Goal: Information Seeking & Learning: Find specific page/section

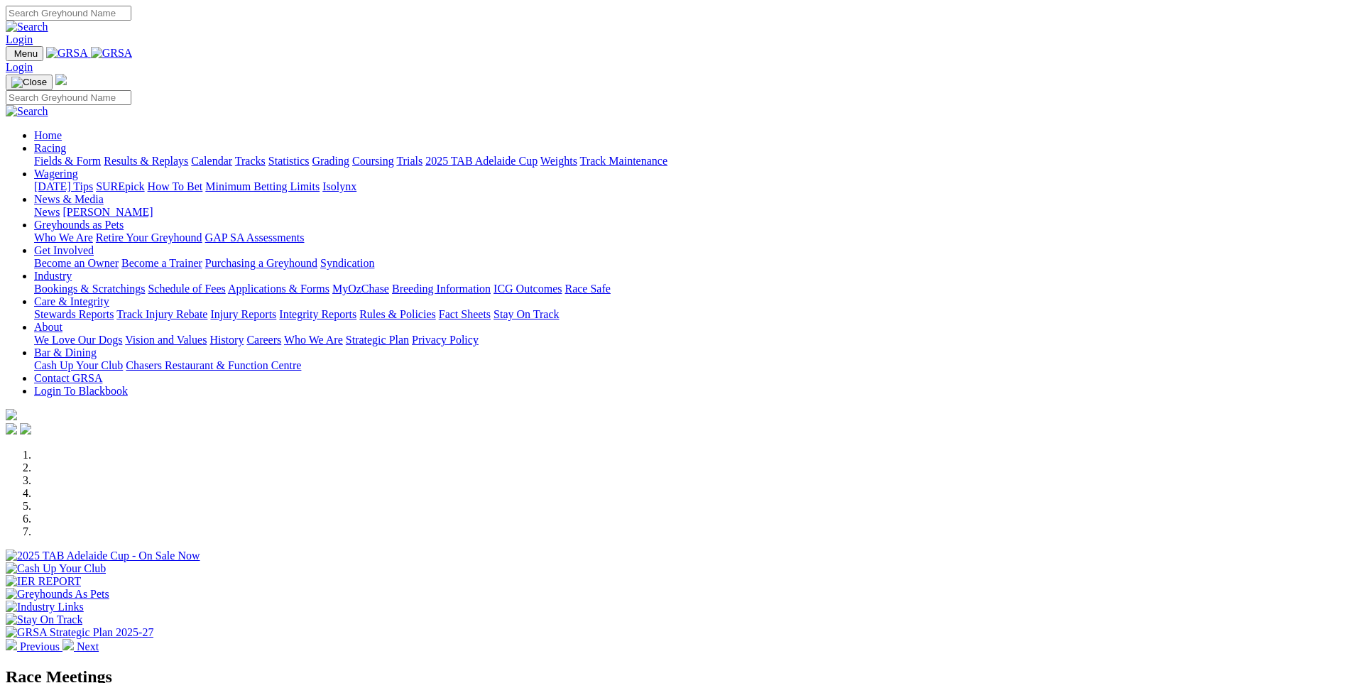
click at [329, 283] on link "Applications & Forms" at bounding box center [279, 289] width 102 height 12
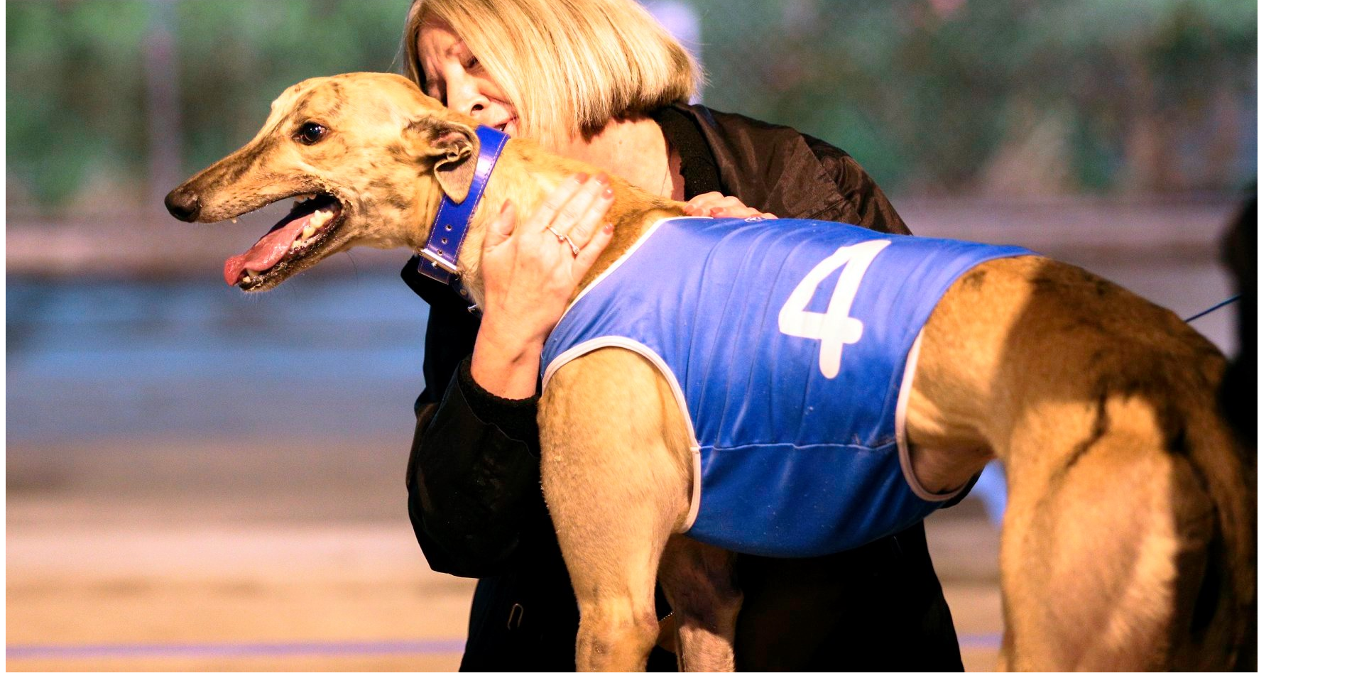
scroll to position [781, 0]
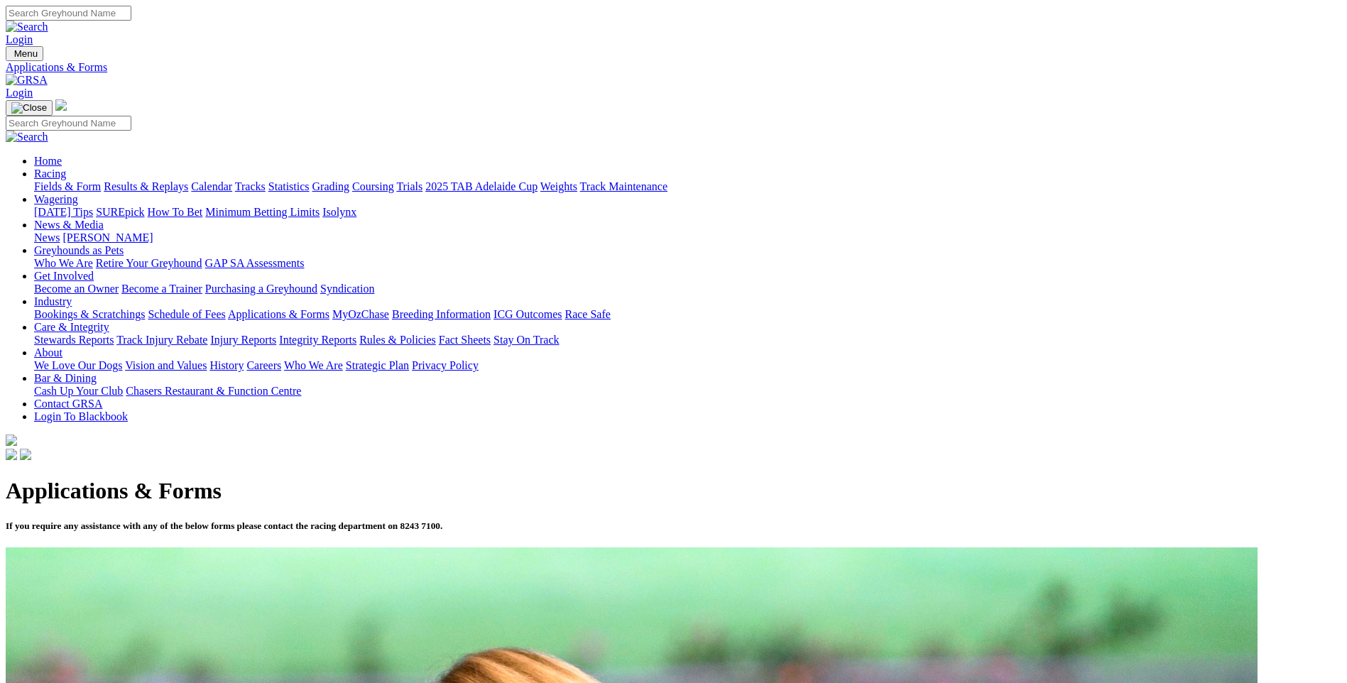
click at [66, 168] on link "Racing" at bounding box center [50, 174] width 32 height 12
click at [101, 180] on link "Fields & Form" at bounding box center [67, 186] width 67 height 12
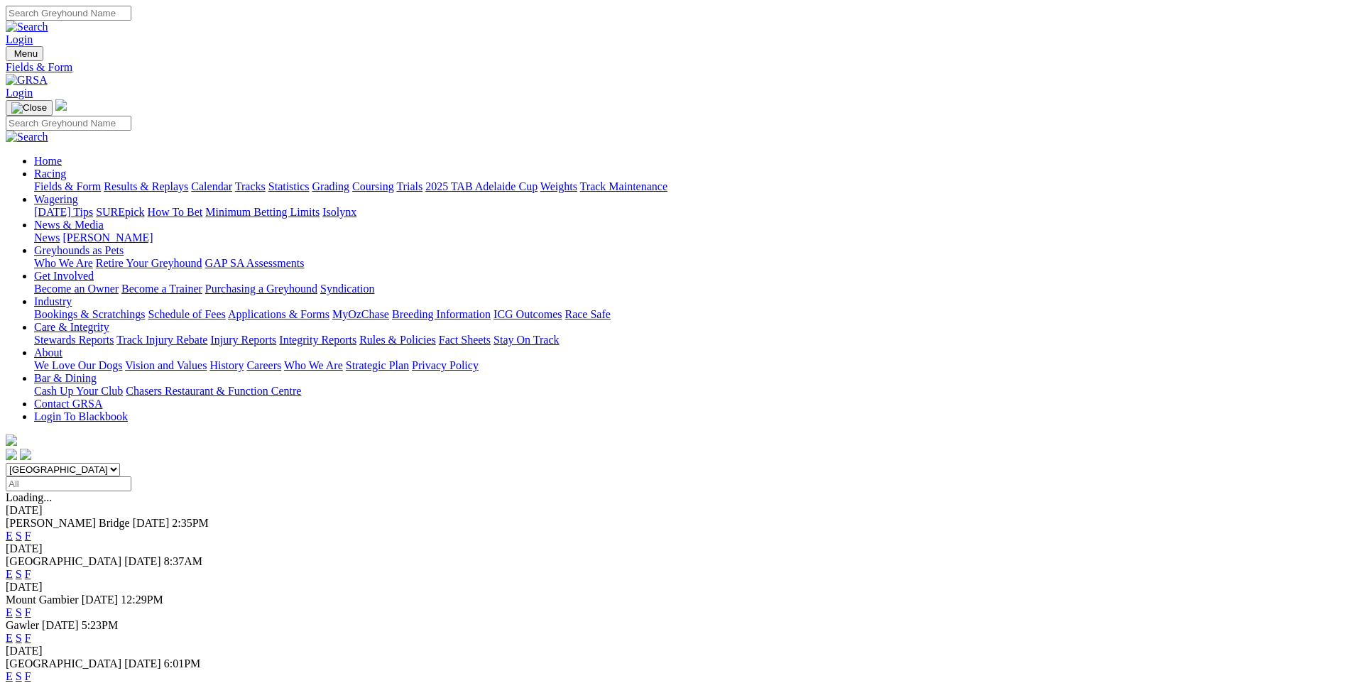
click at [31, 568] on link "F" at bounding box center [28, 574] width 6 height 12
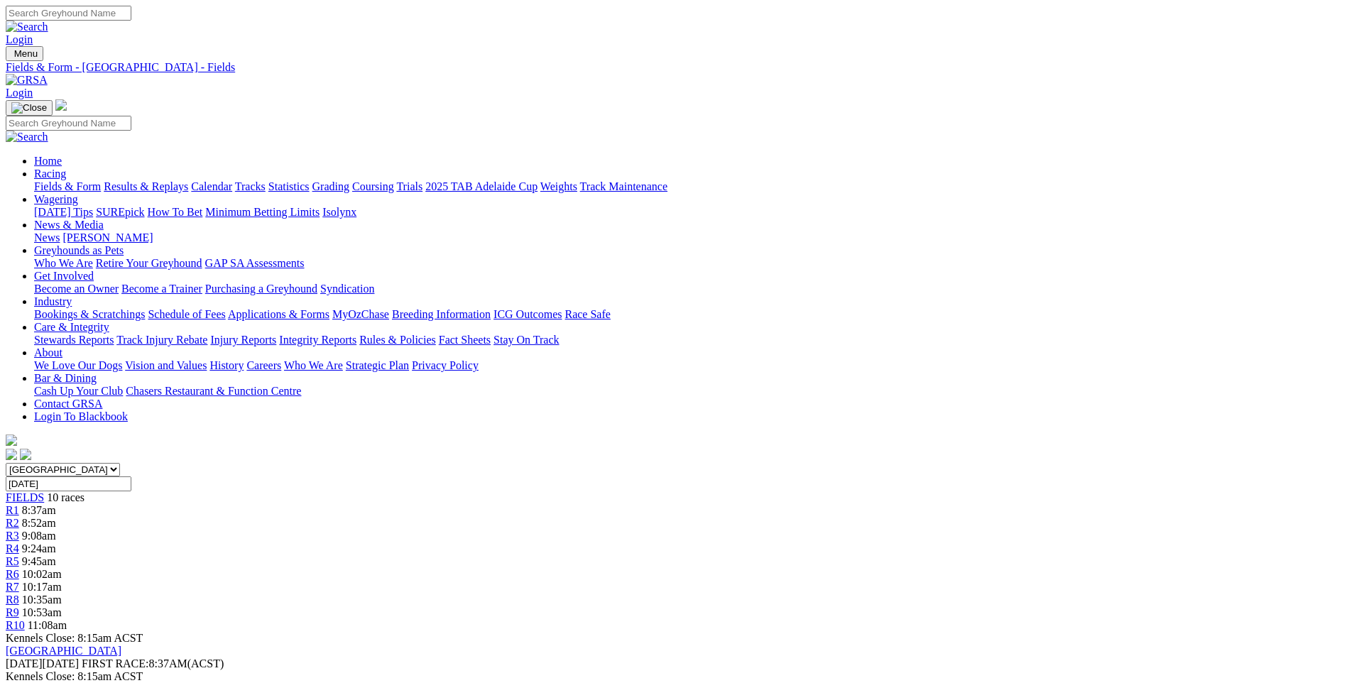
click at [101, 180] on link "Fields & Form" at bounding box center [67, 186] width 67 height 12
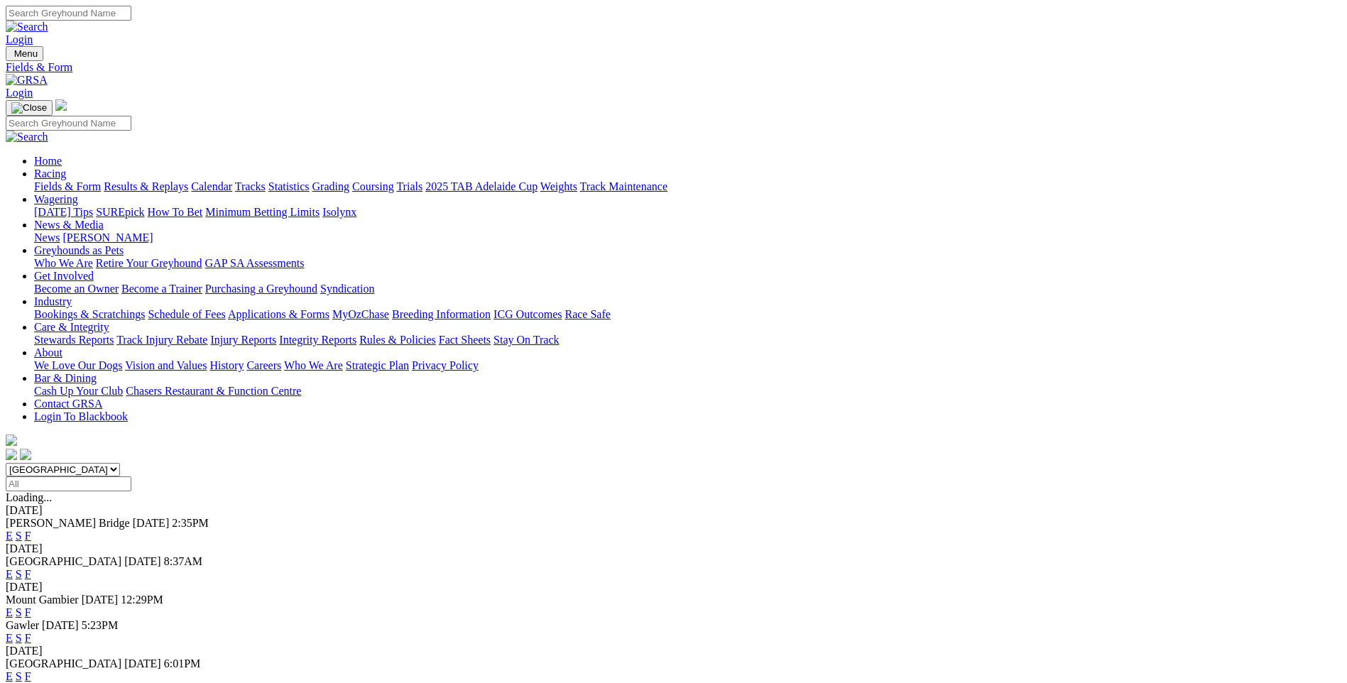
click at [31, 632] on link "F" at bounding box center [28, 638] width 6 height 12
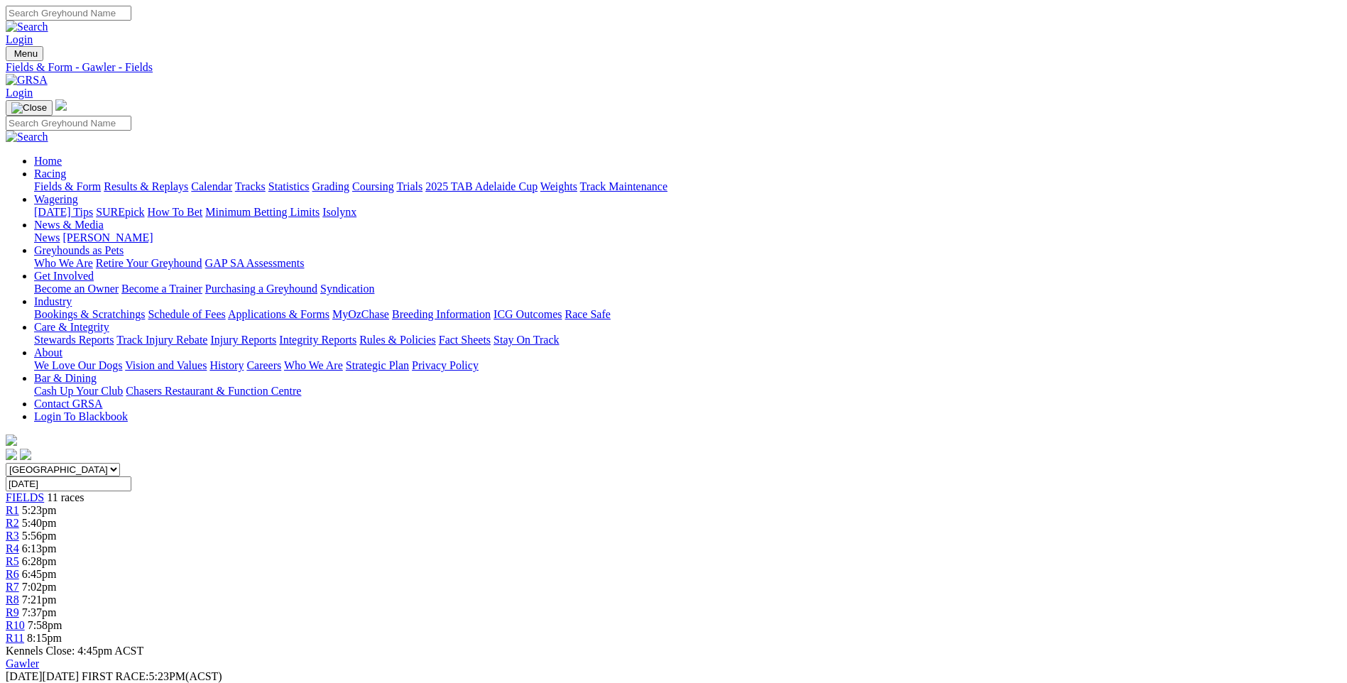
click at [101, 180] on link "Fields & Form" at bounding box center [67, 186] width 67 height 12
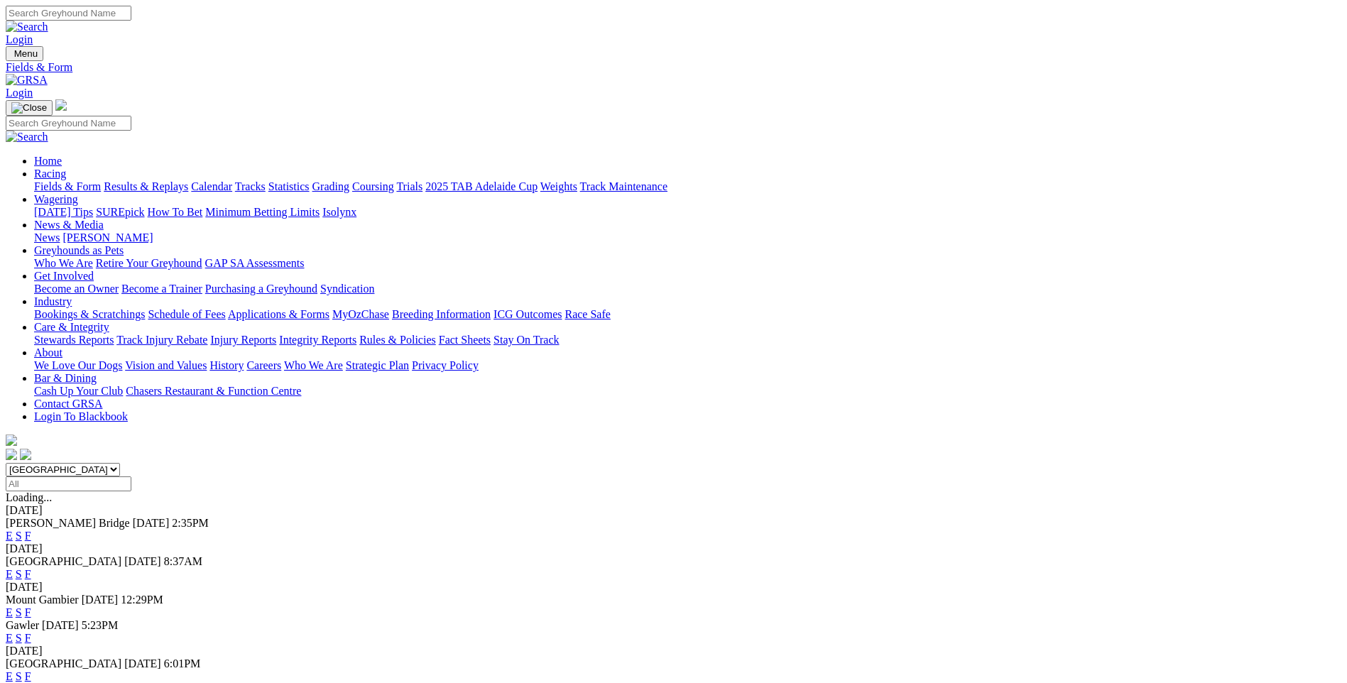
scroll to position [284, 0]
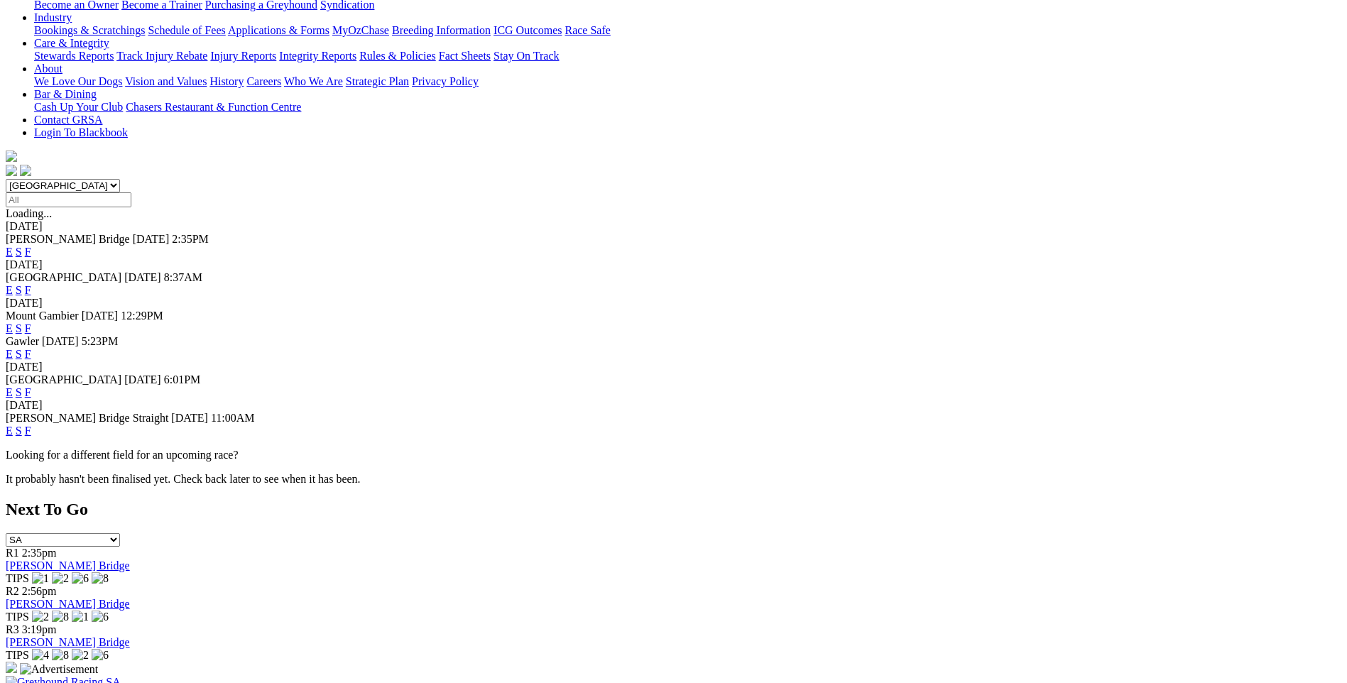
click at [31, 386] on link "F" at bounding box center [28, 392] width 6 height 12
